Goal: Use online tool/utility: Utilize a website feature to perform a specific function

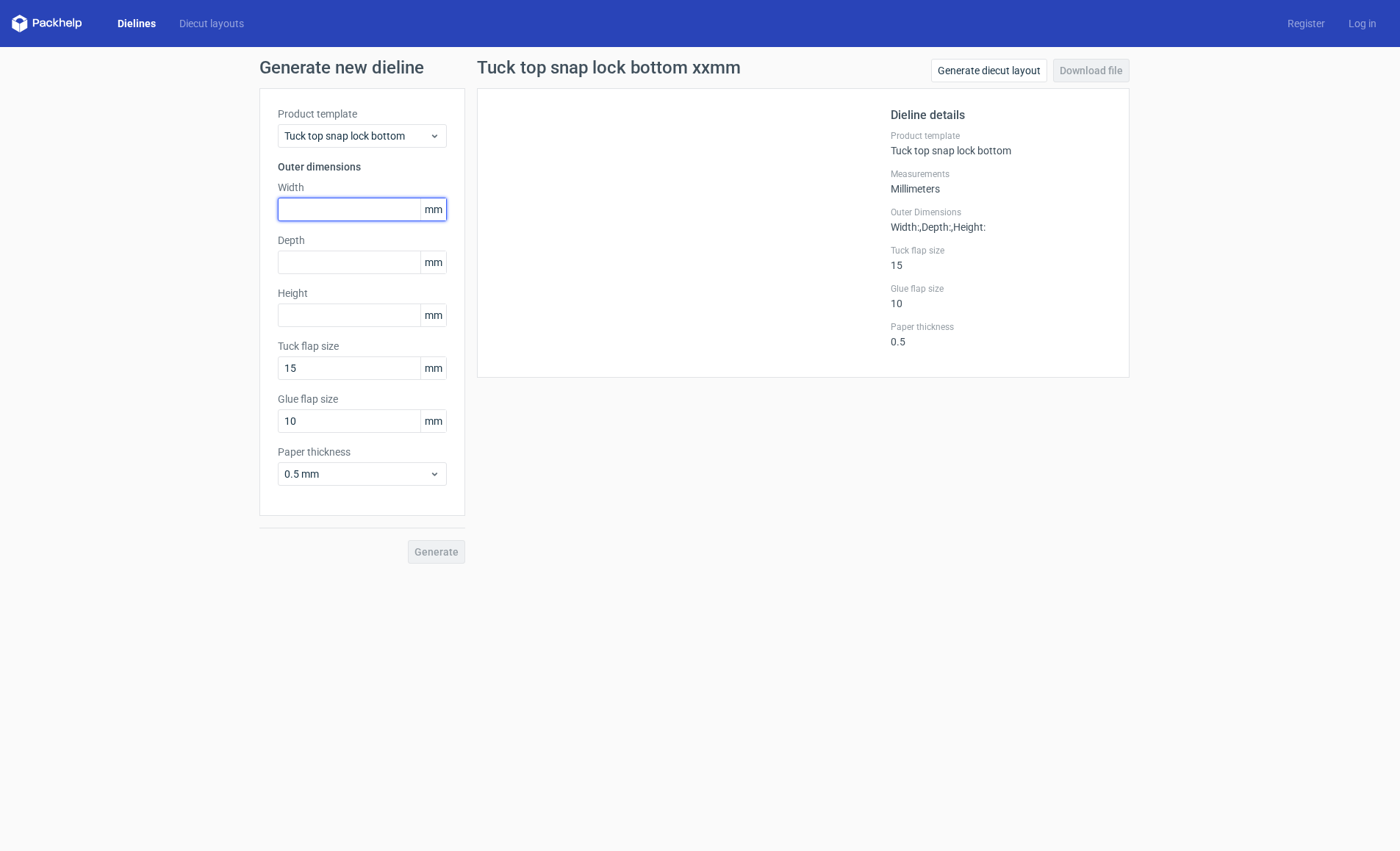
click at [343, 208] on input "text" at bounding box center [362, 210] width 169 height 24
type input "435"
click at [328, 256] on input "text" at bounding box center [362, 262] width 169 height 24
type input "345"
click at [322, 305] on input "text" at bounding box center [362, 316] width 169 height 24
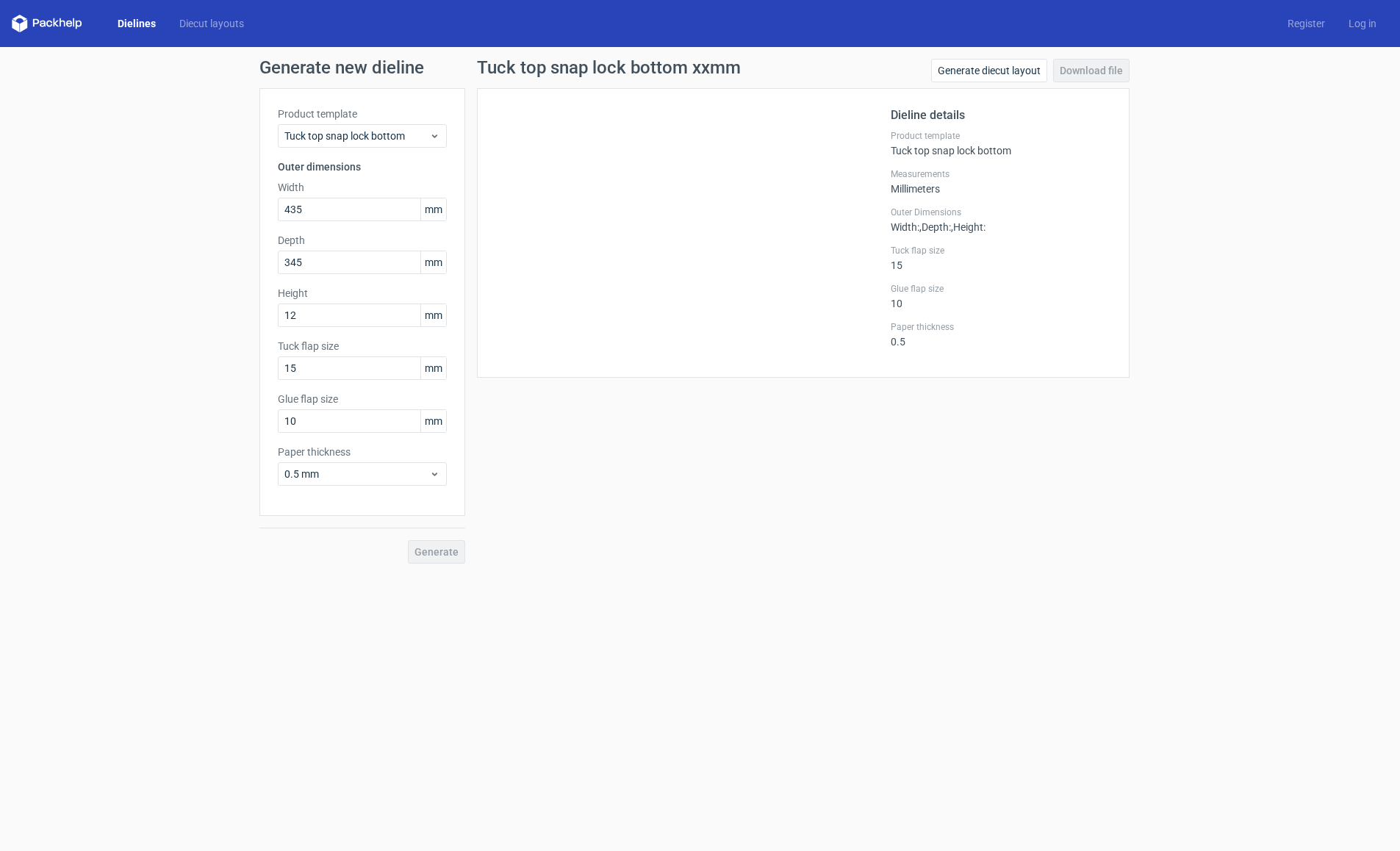
click at [206, 431] on div "Generate new dieline Product template Tuck top snap lock bottom Outer dimension…" at bounding box center [700, 311] width 1400 height 528
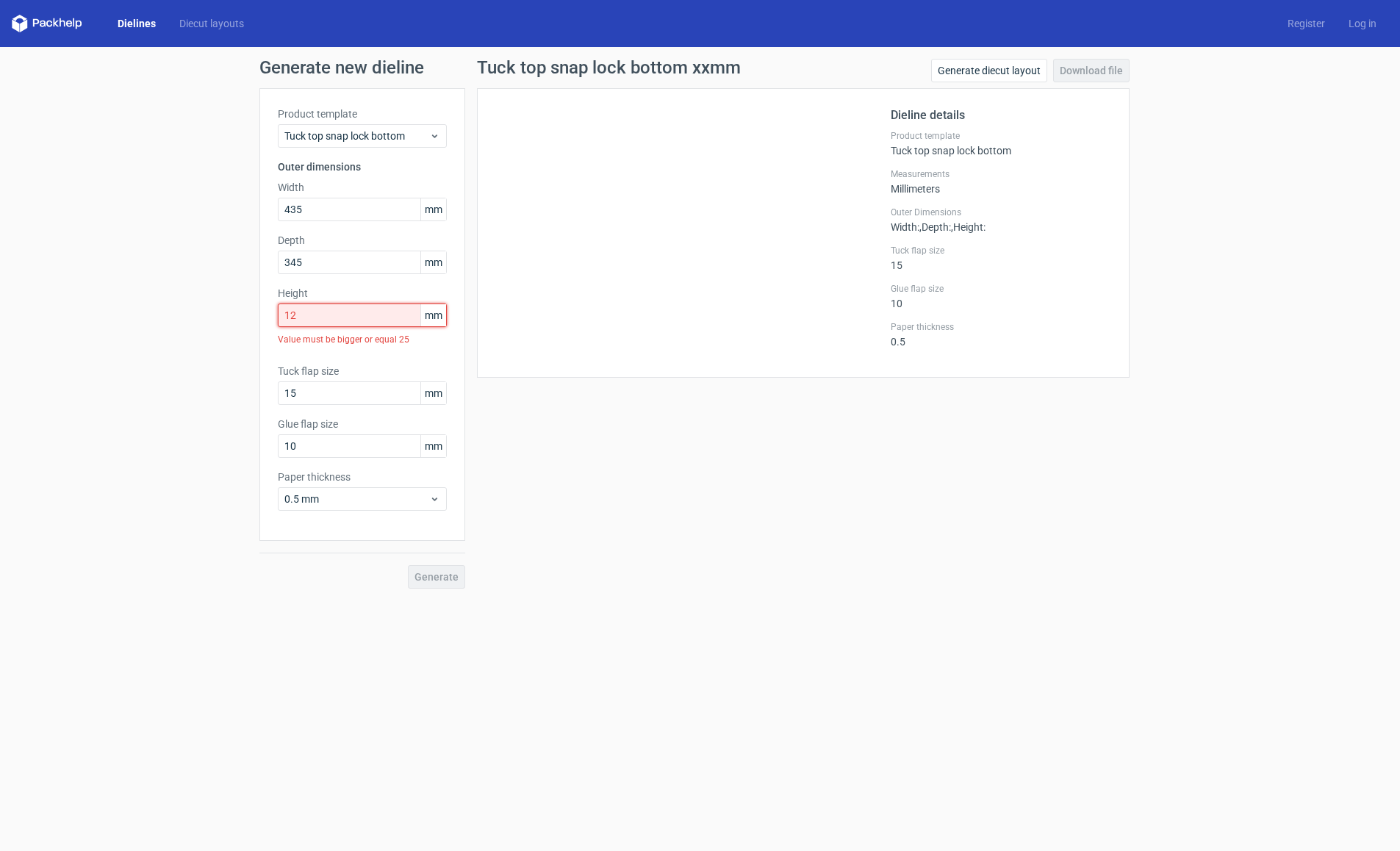
click at [312, 309] on input "12" at bounding box center [362, 316] width 169 height 24
drag, startPoint x: 282, startPoint y: 312, endPoint x: 239, endPoint y: 314, distance: 43.0
click at [247, 309] on div "Generate new dieline Product template Tuck top snap lock bottom Outer dimension…" at bounding box center [700, 324] width 1400 height 554
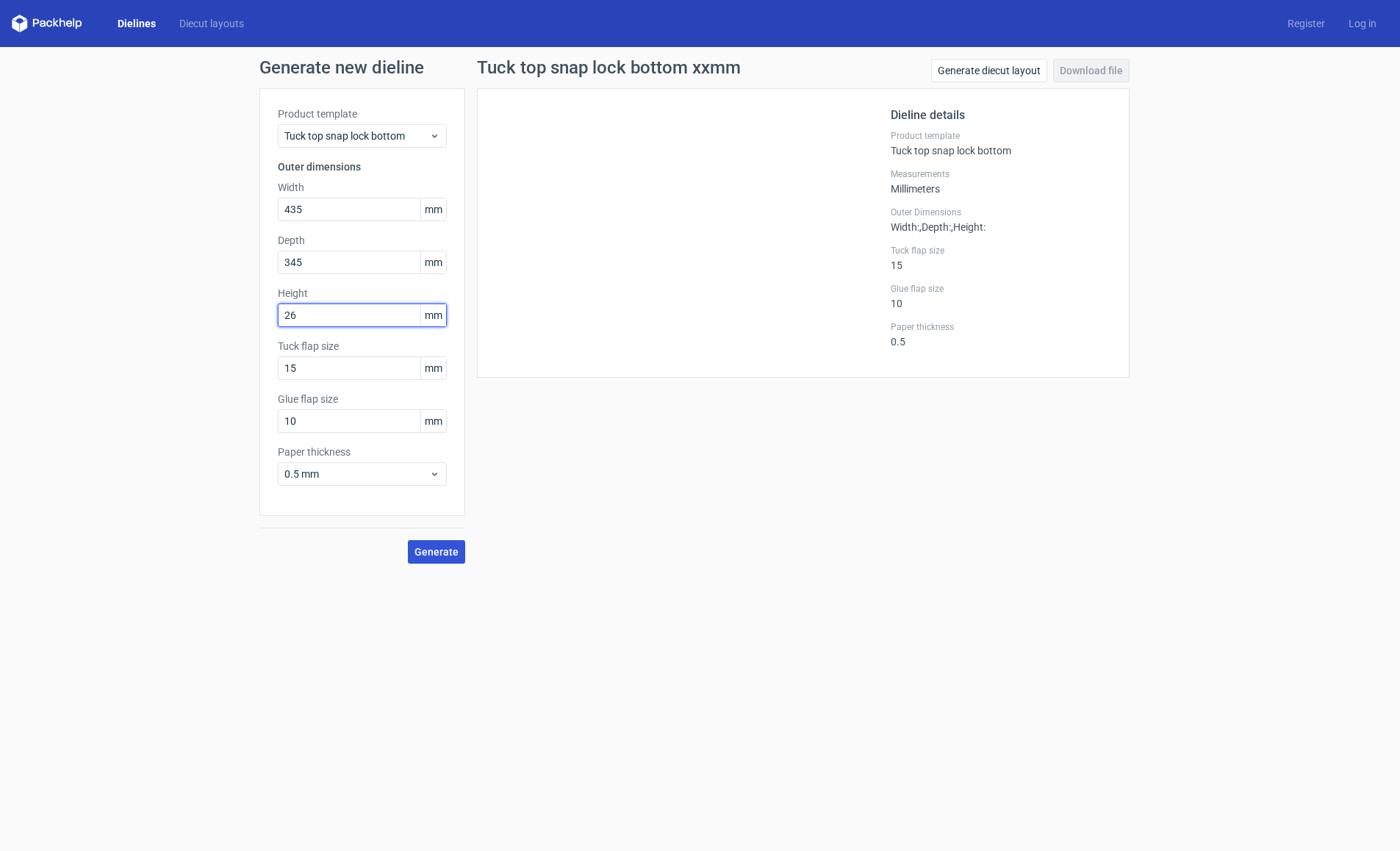
type input "26"
click at [453, 556] on span "Generate" at bounding box center [436, 551] width 44 height 10
